Goal: Transaction & Acquisition: Purchase product/service

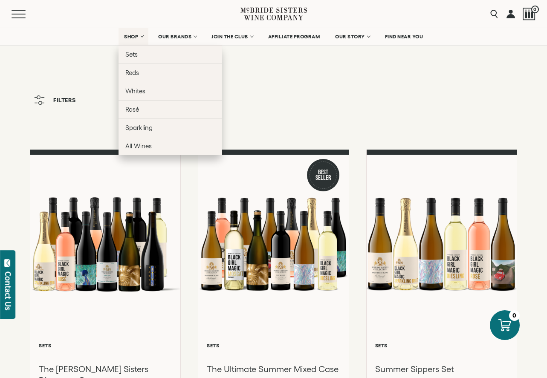
click at [141, 37] on link "SHOP" at bounding box center [134, 36] width 30 height 17
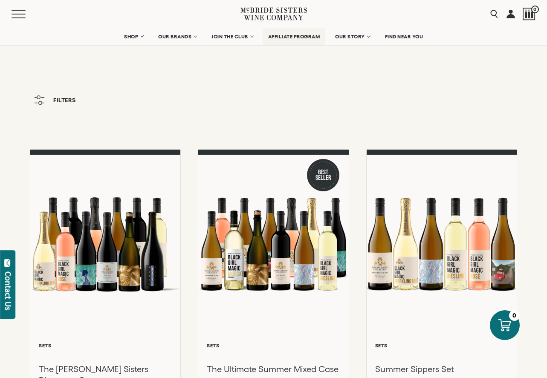
click at [310, 37] on span "AFFILIATE PROGRAM" at bounding box center [294, 37] width 52 height 6
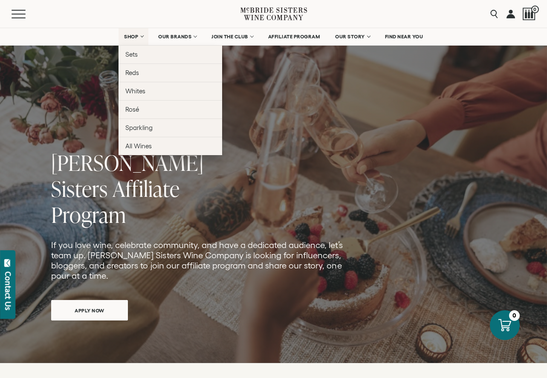
click at [127, 36] on span "SHOP" at bounding box center [131, 37] width 15 height 6
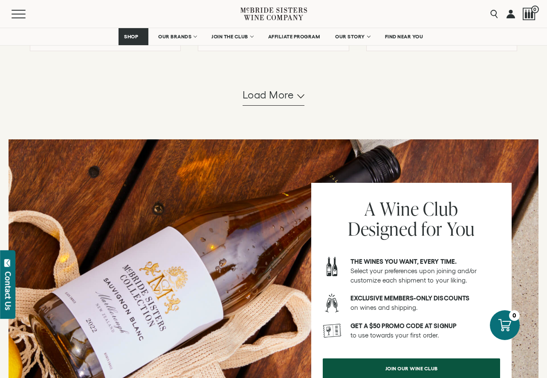
scroll to position [938, 0]
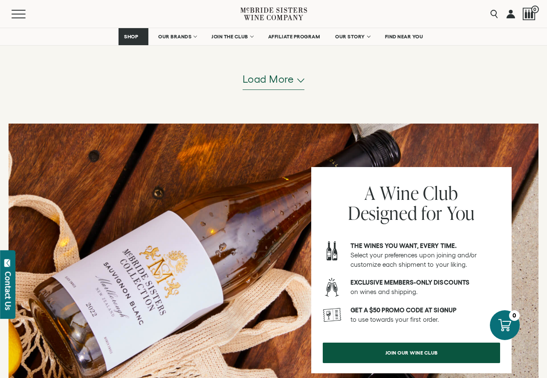
click at [301, 83] on icon "button" at bounding box center [300, 80] width 7 height 4
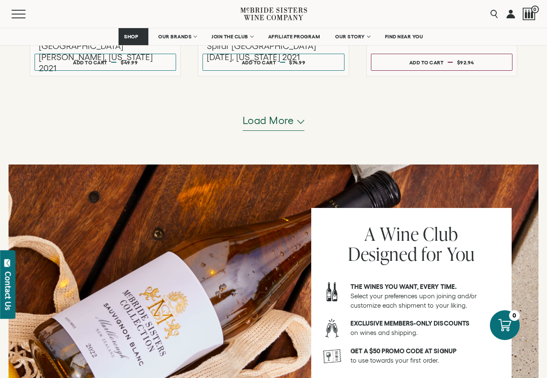
scroll to position [1792, 0]
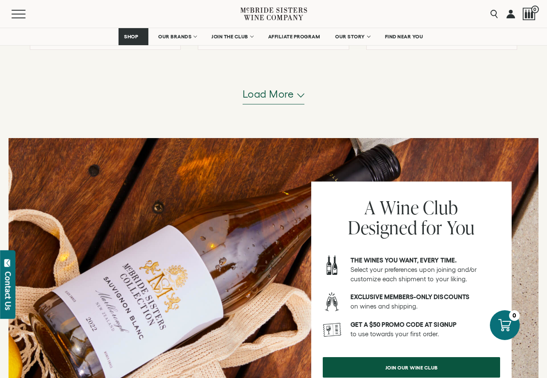
click at [298, 97] on icon "button" at bounding box center [300, 95] width 7 height 4
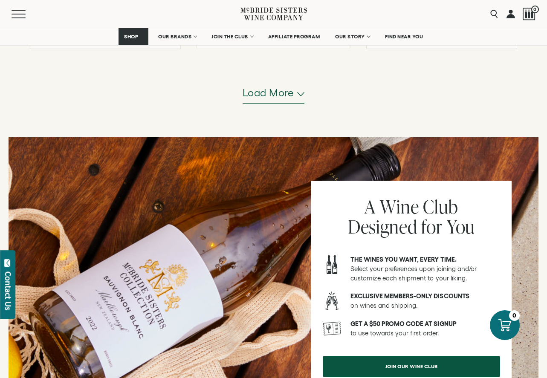
scroll to position [2645, 0]
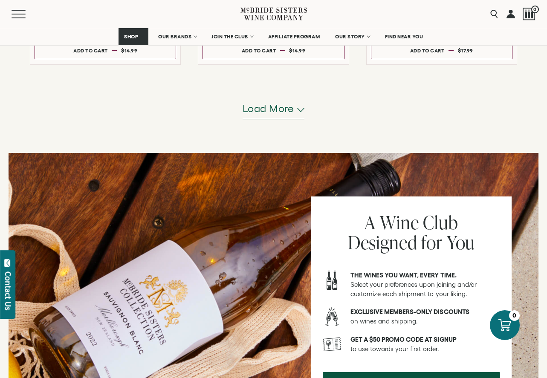
click at [283, 113] on span "Load more" at bounding box center [269, 109] width 52 height 15
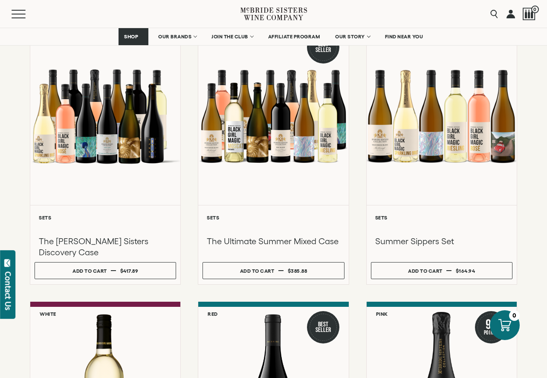
scroll to position [0, 0]
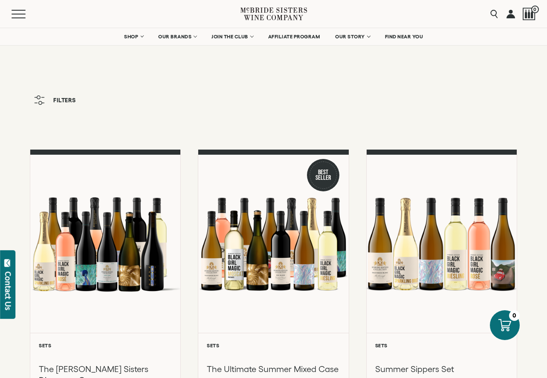
click at [64, 99] on span "Filters" at bounding box center [64, 100] width 23 height 6
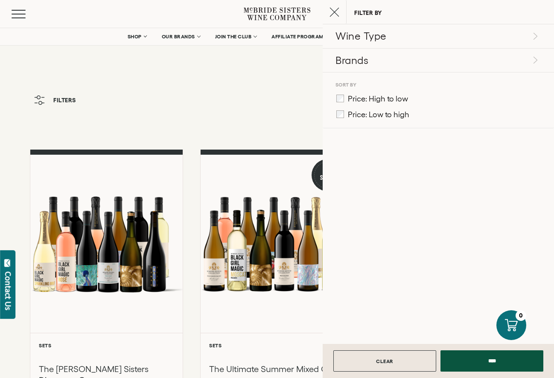
click at [336, 13] on line "Close cart" at bounding box center [334, 12] width 9 height 9
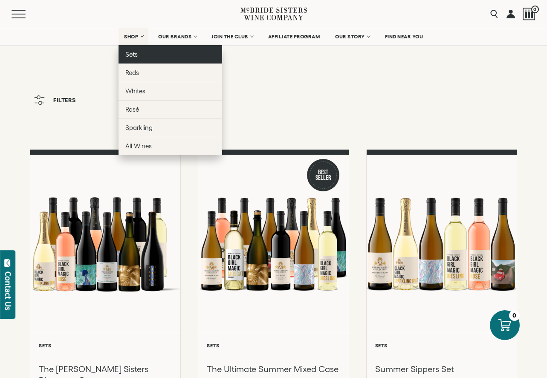
click at [132, 54] on span "Sets" at bounding box center [131, 54] width 12 height 7
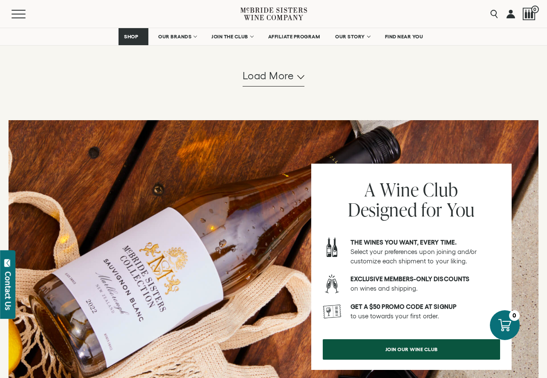
scroll to position [887, 0]
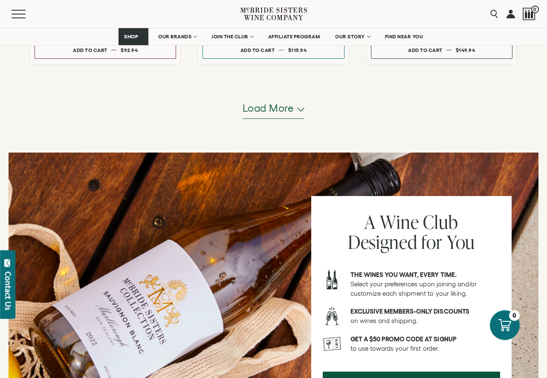
click at [265, 110] on span "Load more" at bounding box center [269, 108] width 52 height 15
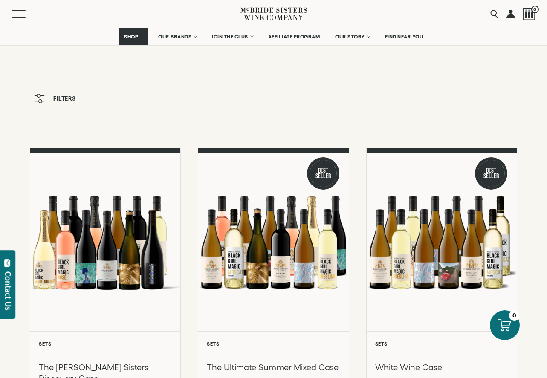
scroll to position [0, 0]
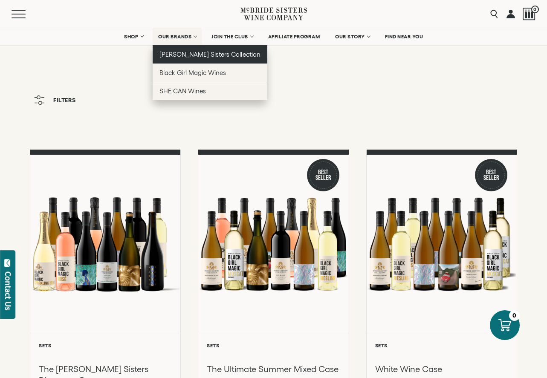
click at [179, 55] on span "[PERSON_NAME] Sisters Collection" at bounding box center [210, 54] width 101 height 7
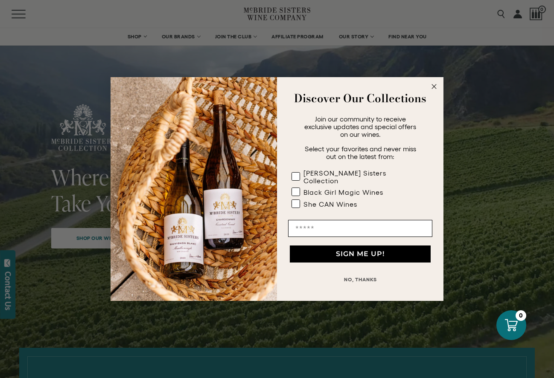
drag, startPoint x: 433, startPoint y: 90, endPoint x: 411, endPoint y: 90, distance: 22.2
click at [433, 90] on circle "Close dialog" at bounding box center [434, 87] width 10 height 10
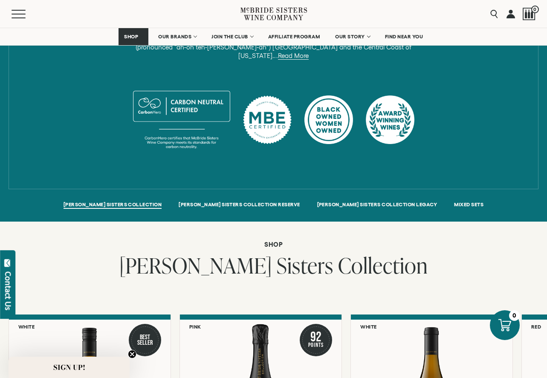
scroll to position [469, 0]
